Goal: Check status: Check status

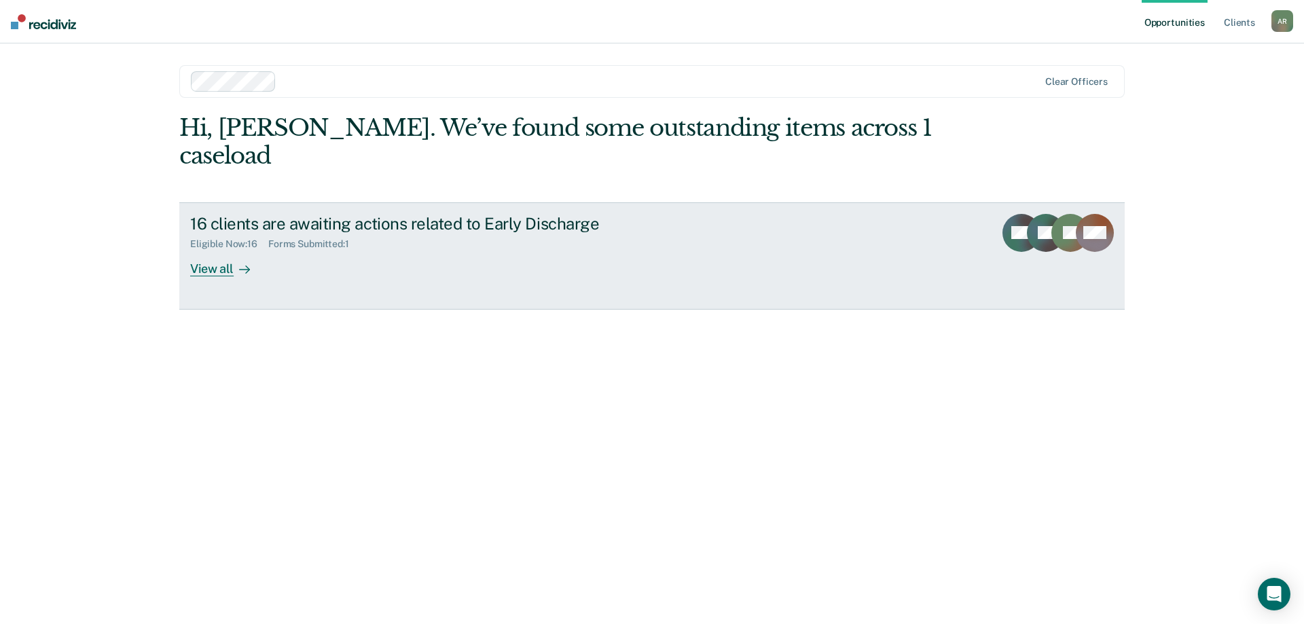
click at [224, 250] on div "View all" at bounding box center [228, 263] width 76 height 26
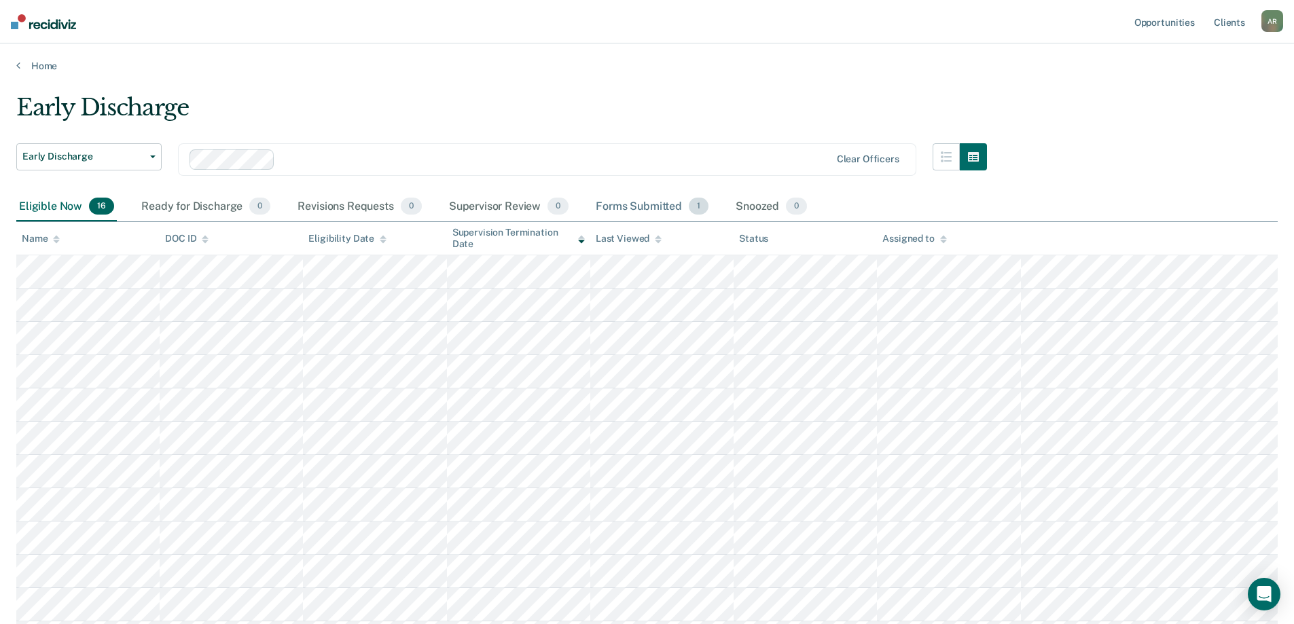
click at [638, 204] on div "Forms Submitted 1" at bounding box center [652, 207] width 118 height 30
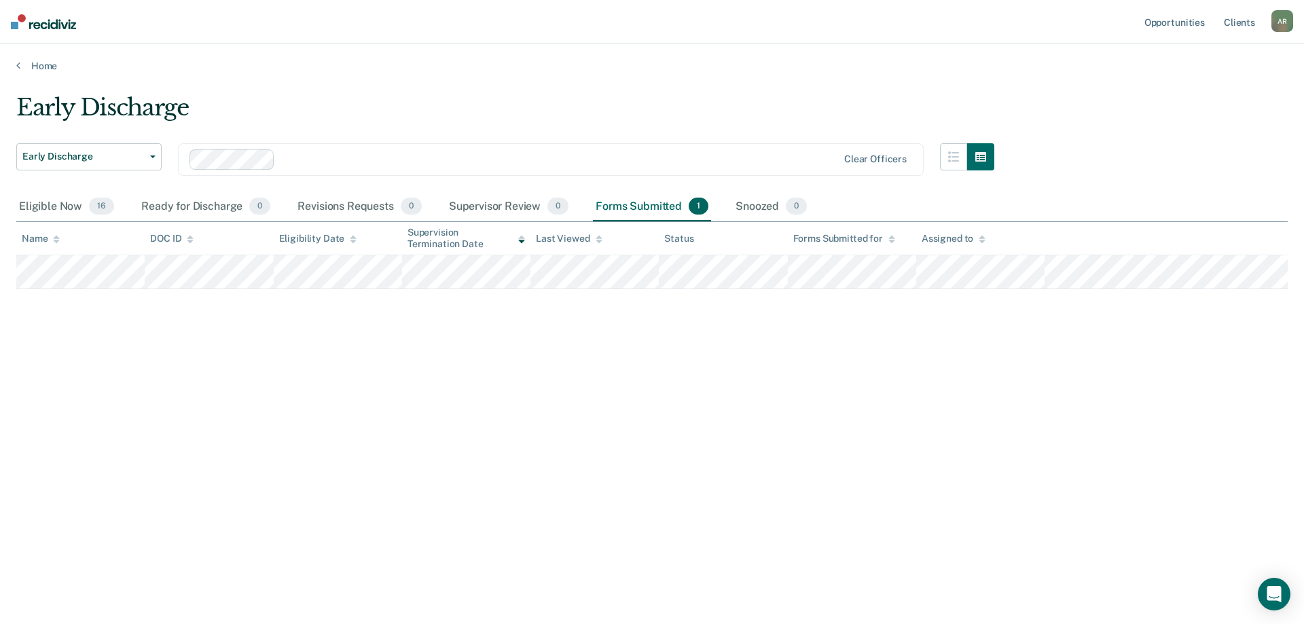
click at [699, 354] on div "Early Discharge Early Discharge Early Discharge Clear officers Eligible Now 16 …" at bounding box center [651, 308] width 1271 height 429
click at [655, 385] on div "Early Discharge Early Discharge Early Discharge Clear officers Eligible Now 16 …" at bounding box center [651, 308] width 1271 height 429
click at [55, 205] on div "Eligible Now 16" at bounding box center [66, 207] width 101 height 30
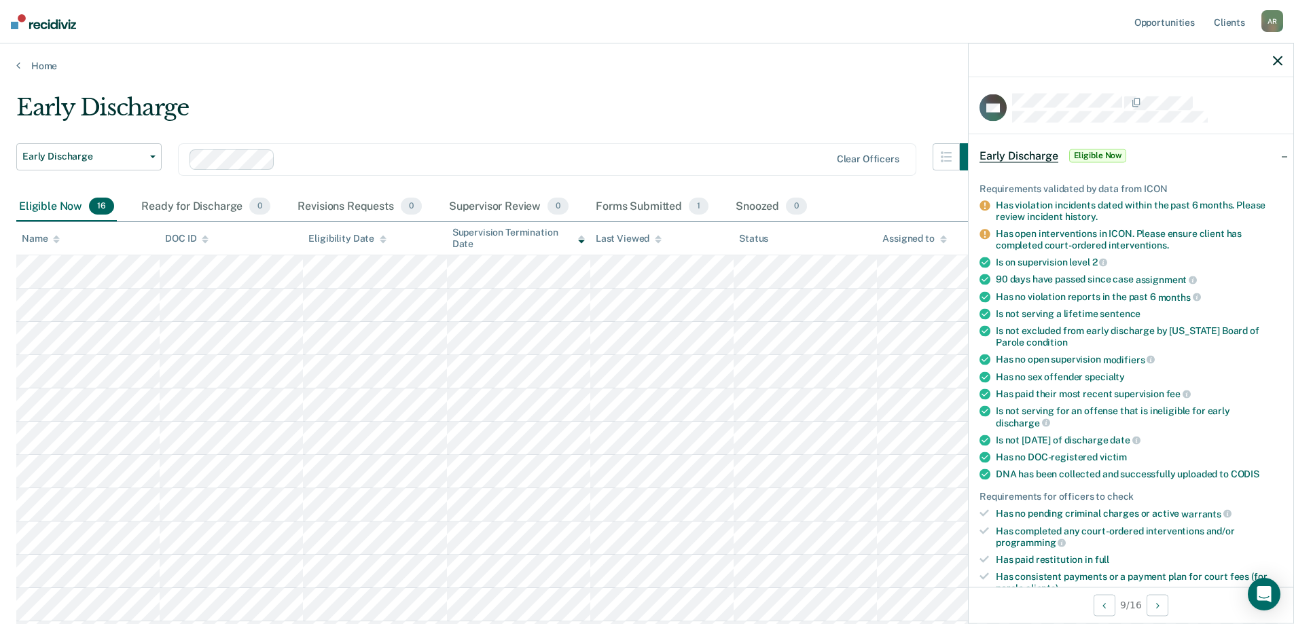
scroll to position [68, 0]
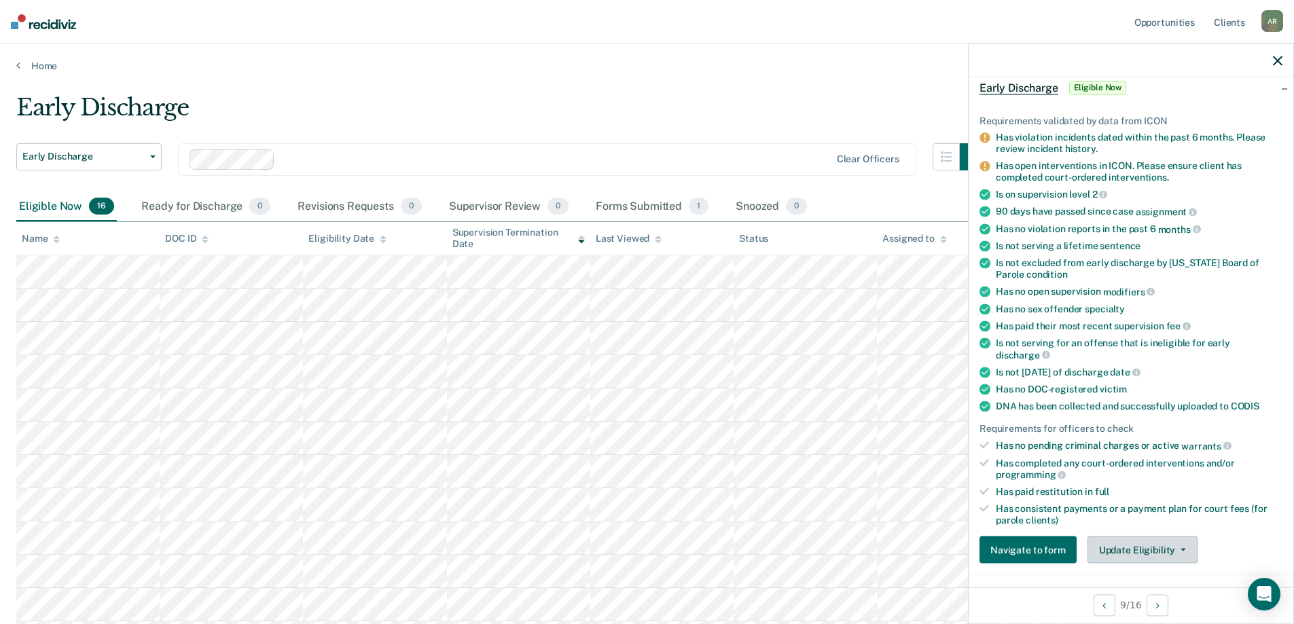
click at [1153, 546] on button "Update Eligibility" at bounding box center [1142, 549] width 110 height 27
click at [753, 110] on div "Early Discharge" at bounding box center [501, 113] width 970 height 39
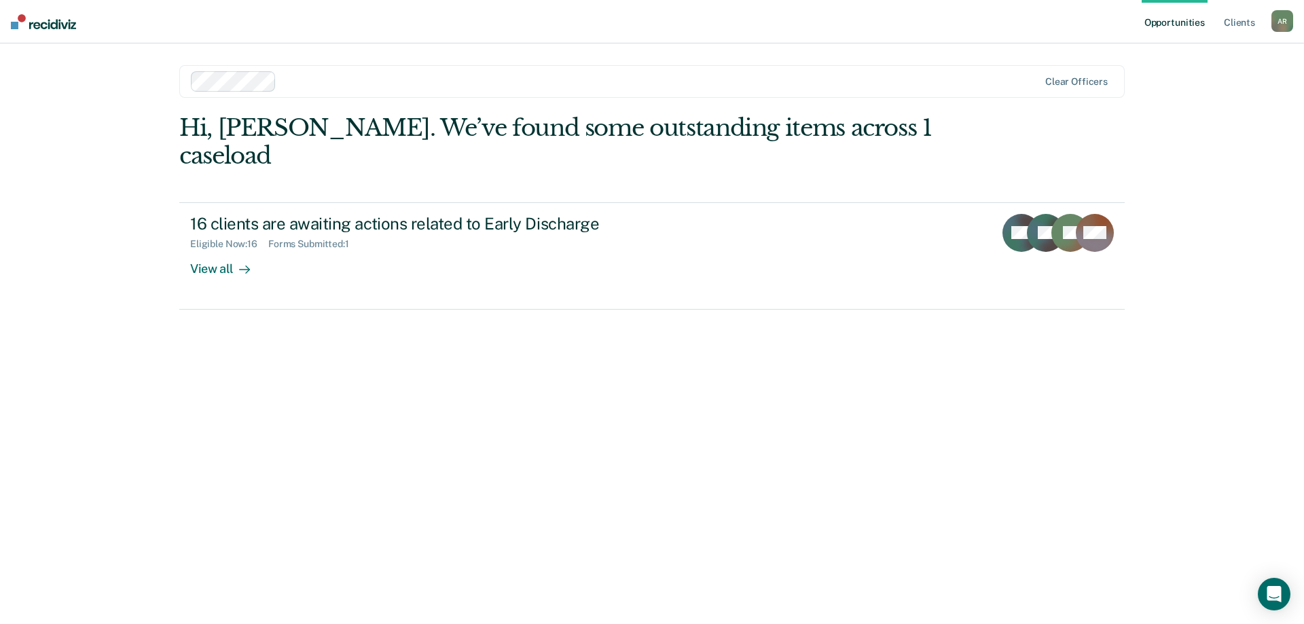
click at [407, 126] on div "Hi, [PERSON_NAME]. We’ve found some outstanding items across 1 caseload" at bounding box center [557, 142] width 757 height 56
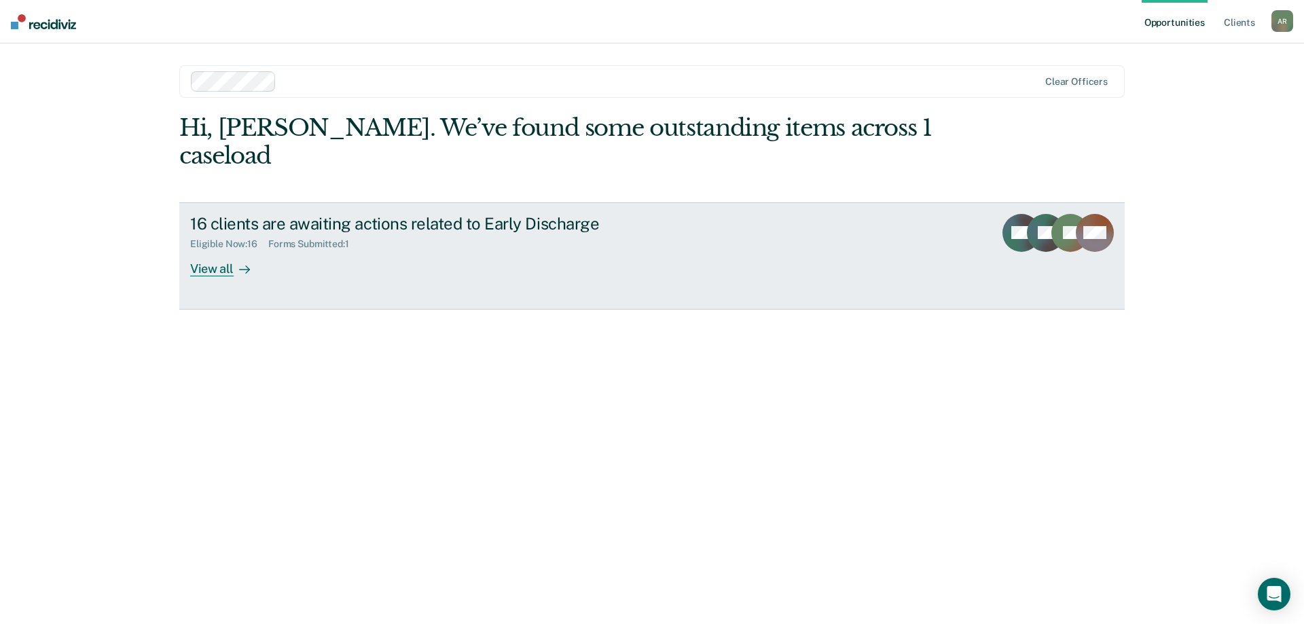
click at [225, 250] on div "View all" at bounding box center [228, 263] width 76 height 26
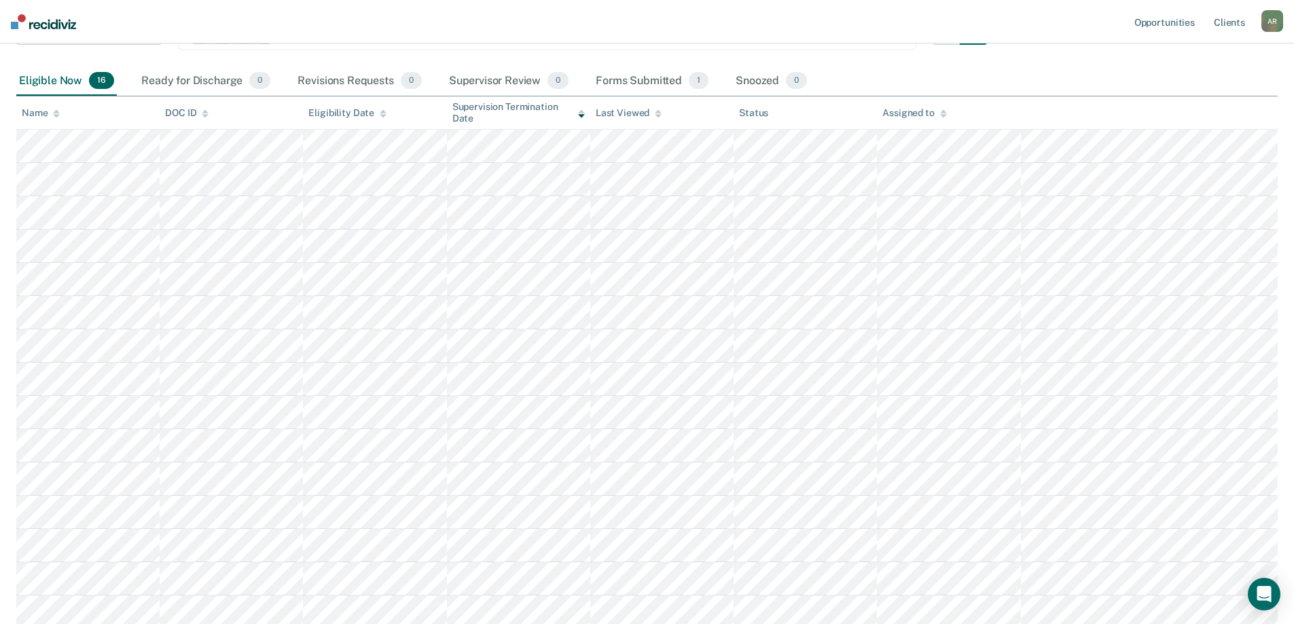
scroll to position [58, 0]
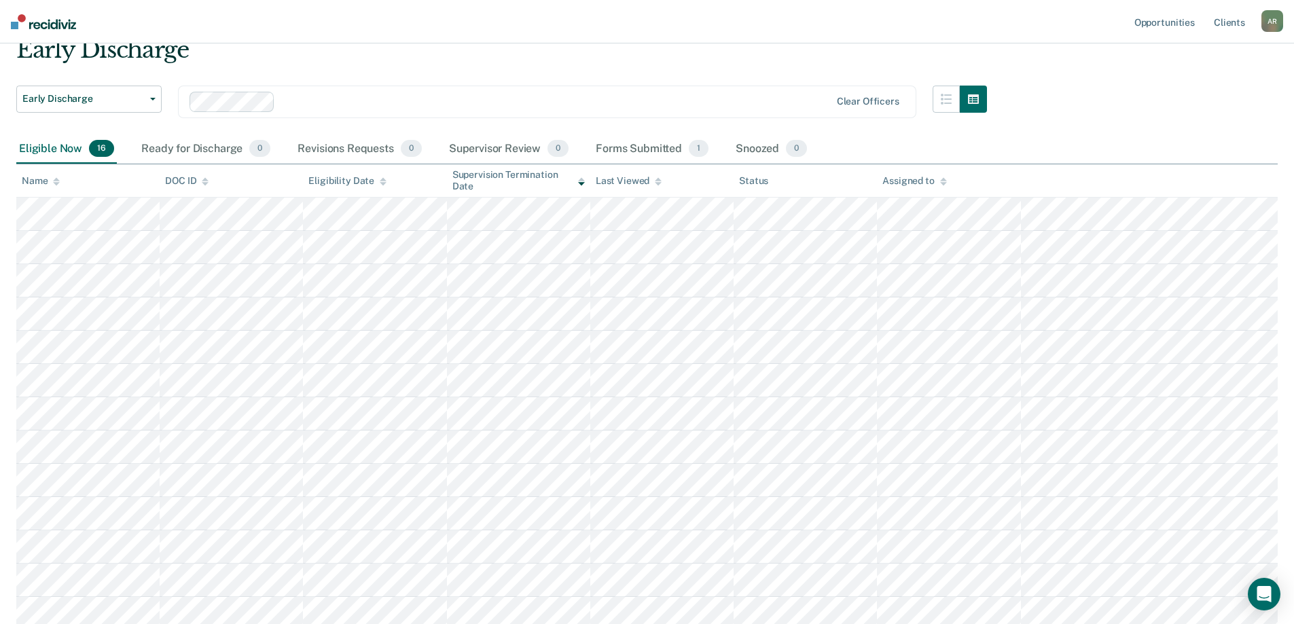
click at [1273, 23] on div "A R" at bounding box center [1272, 21] width 22 height 22
